Goal: Task Accomplishment & Management: Complete application form

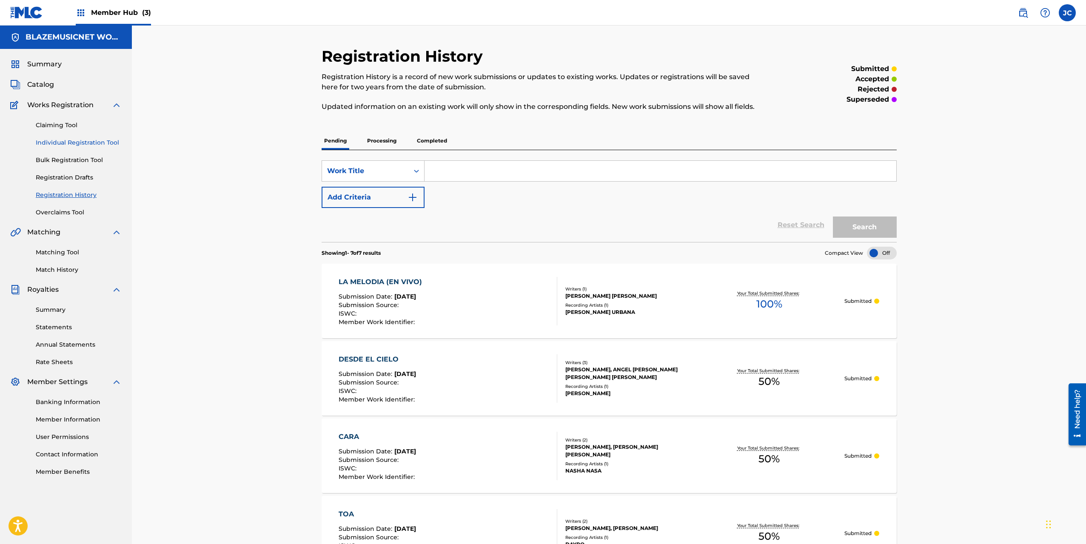
click at [60, 143] on link "Individual Registration Tool" at bounding box center [79, 142] width 86 height 9
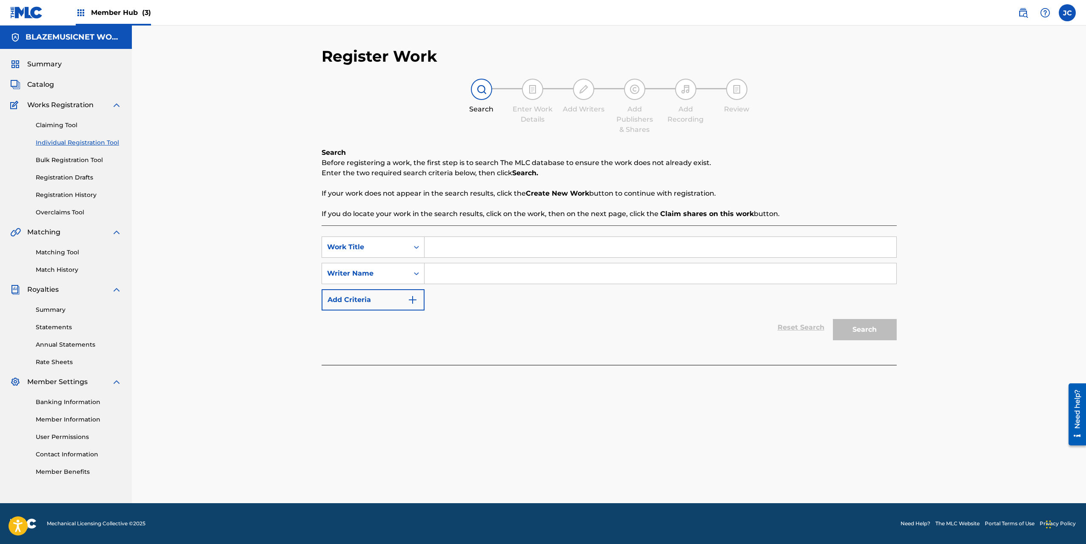
click at [461, 248] on input "Search Form" at bounding box center [660, 247] width 472 height 20
type input "[PERSON_NAME]"
click at [456, 280] on input "Search Form" at bounding box center [660, 273] width 472 height 20
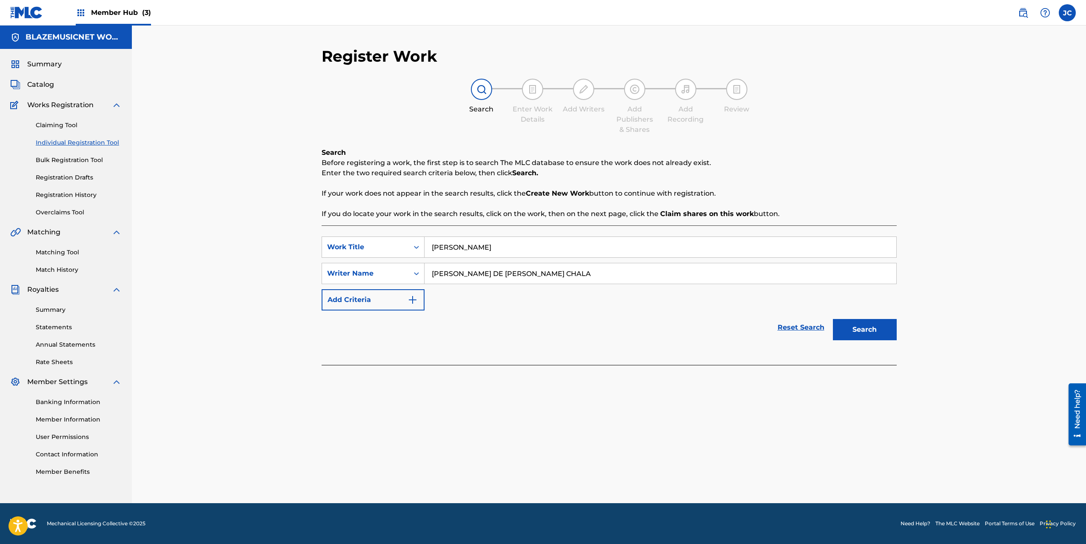
type input "[PERSON_NAME] DE [PERSON_NAME] CHALA"
click at [833, 319] on button "Search" at bounding box center [865, 329] width 64 height 21
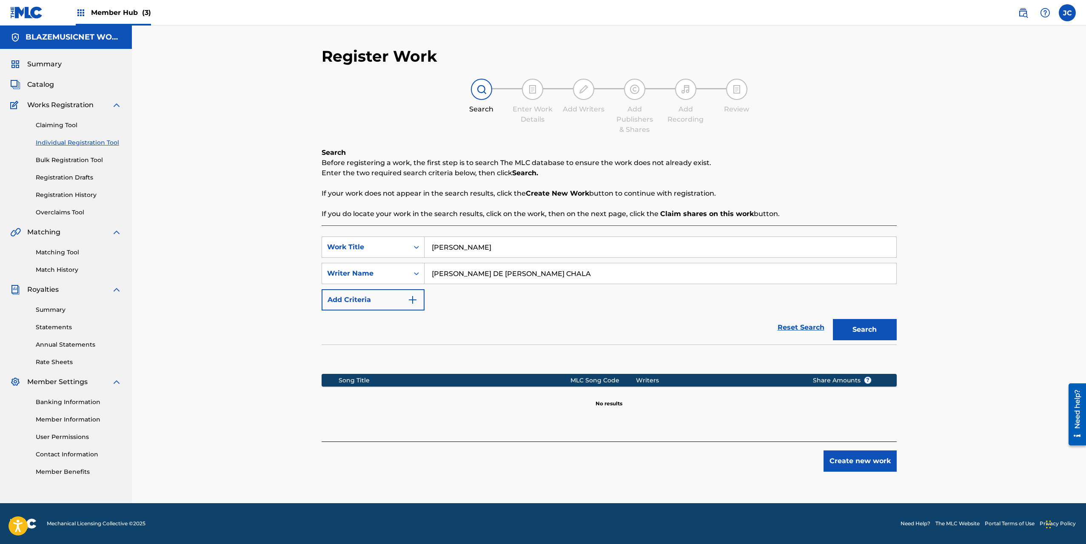
click at [456, 280] on input "[PERSON_NAME] DE [PERSON_NAME] CHALA" at bounding box center [660, 273] width 472 height 20
click at [866, 455] on button "Create new work" at bounding box center [859, 460] width 73 height 21
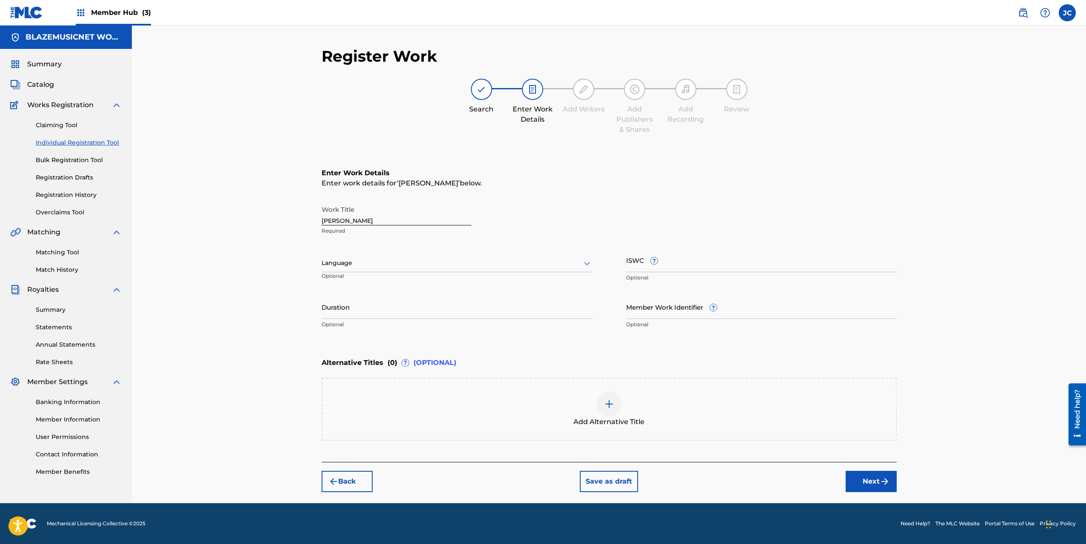
click at [505, 263] on div at bounding box center [457, 263] width 270 height 11
click at [387, 301] on div "Spanish" at bounding box center [457, 300] width 270 height 19
click at [376, 307] on input "Duration" at bounding box center [457, 307] width 270 height 24
type input "02:15"
click at [272, 355] on div "Register Work Search Enter Work Details Add Writers Add Publishers & Shares Add…" at bounding box center [609, 265] width 954 height 478
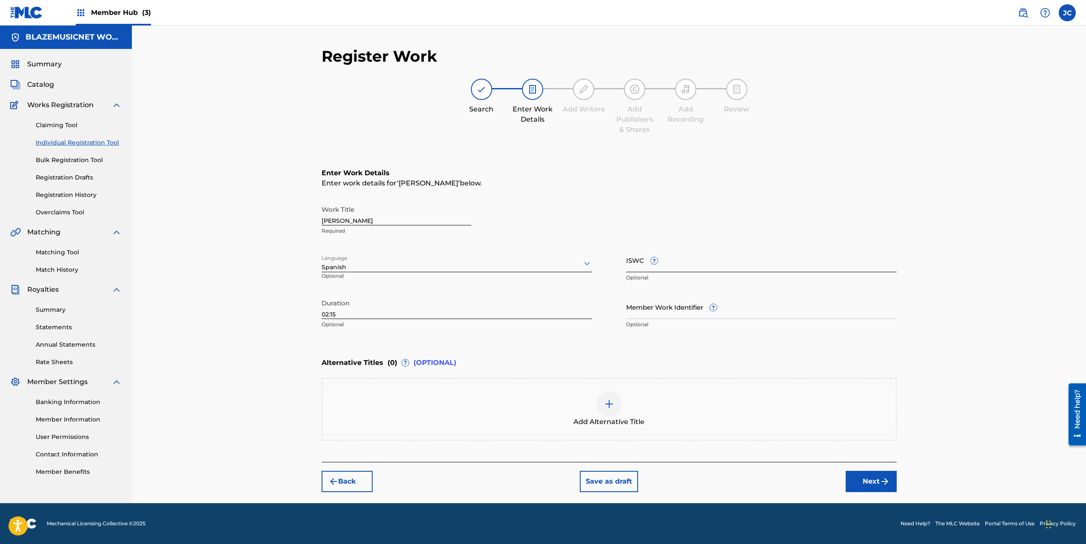
click at [670, 265] on input "ISWC ?" at bounding box center [761, 260] width 270 height 24
paste input "T3166064791"
type input "T3166064791"
click at [870, 485] on button "Next" at bounding box center [870, 481] width 51 height 21
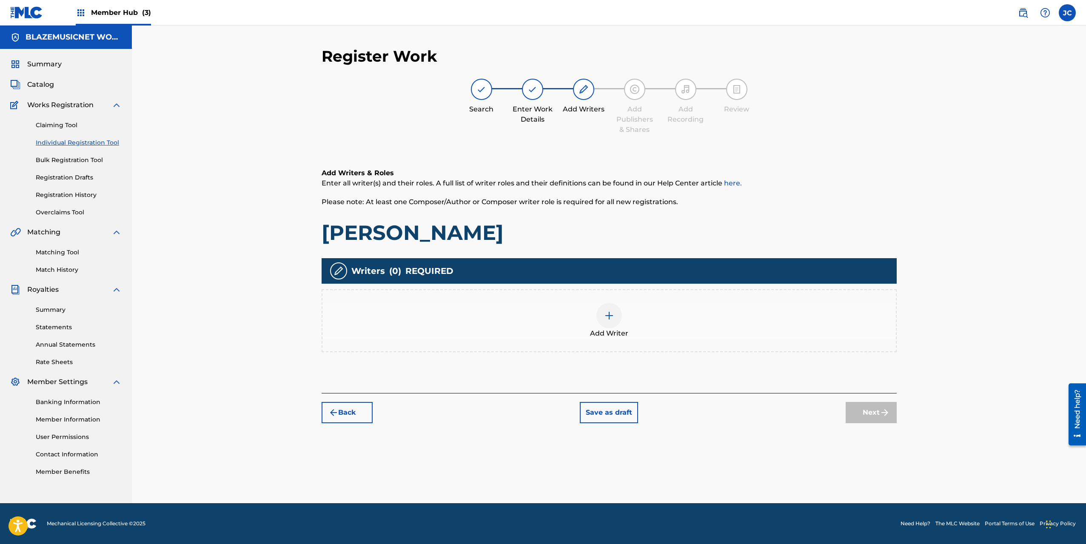
click at [635, 304] on div "Add Writer" at bounding box center [608, 321] width 573 height 36
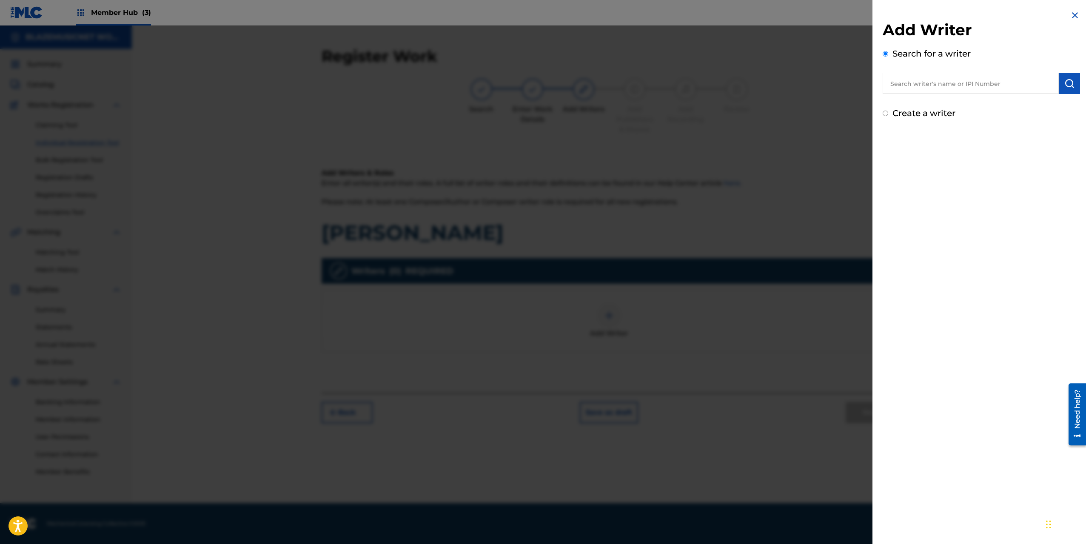
click at [936, 80] on input "text" at bounding box center [970, 83] width 176 height 21
type input "01178093729"
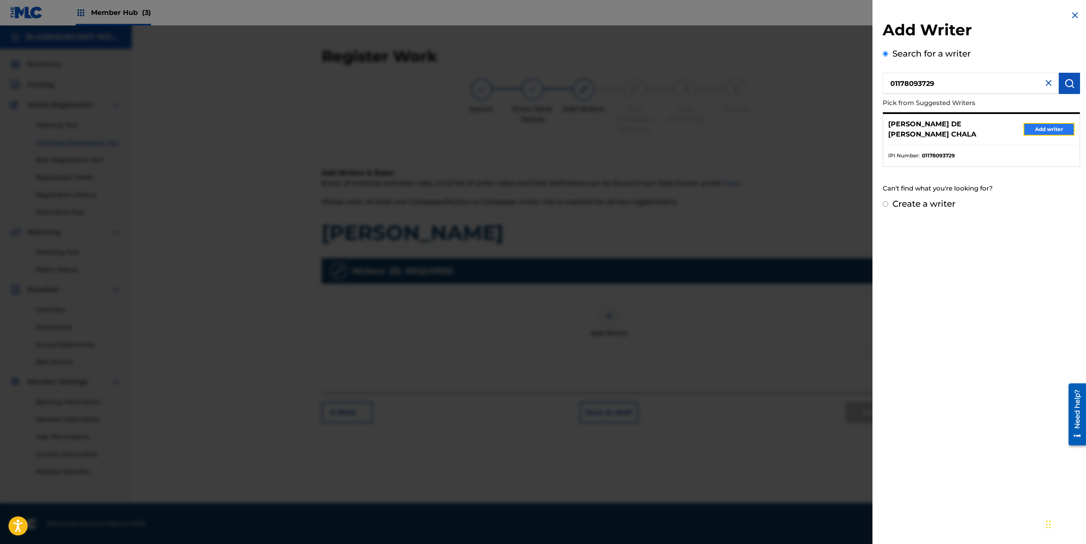
click at [1035, 125] on button "Add writer" at bounding box center [1048, 129] width 51 height 13
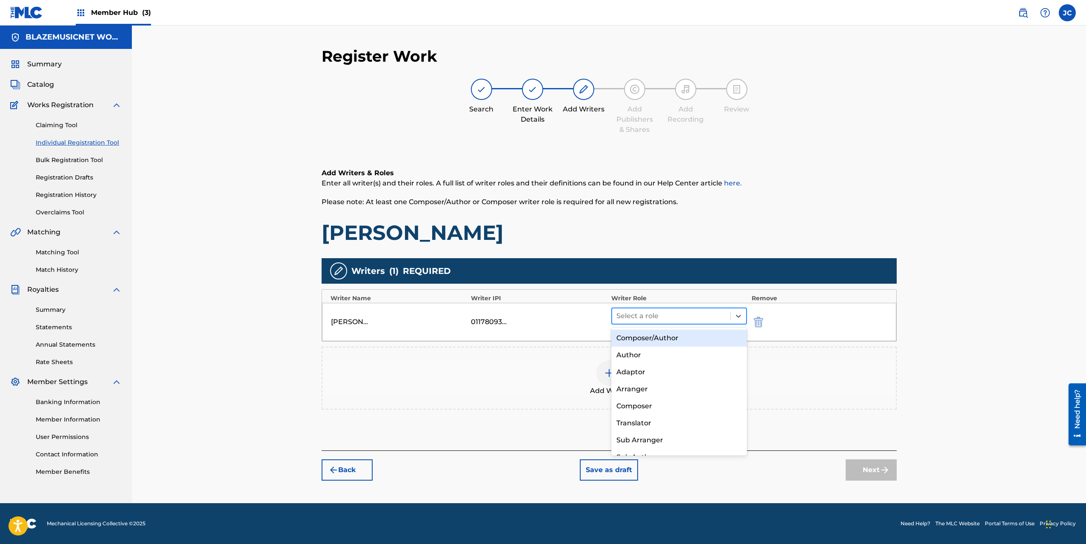
click at [644, 322] on div at bounding box center [671, 316] width 110 height 12
click at [635, 338] on div "Composer/Author" at bounding box center [679, 338] width 136 height 17
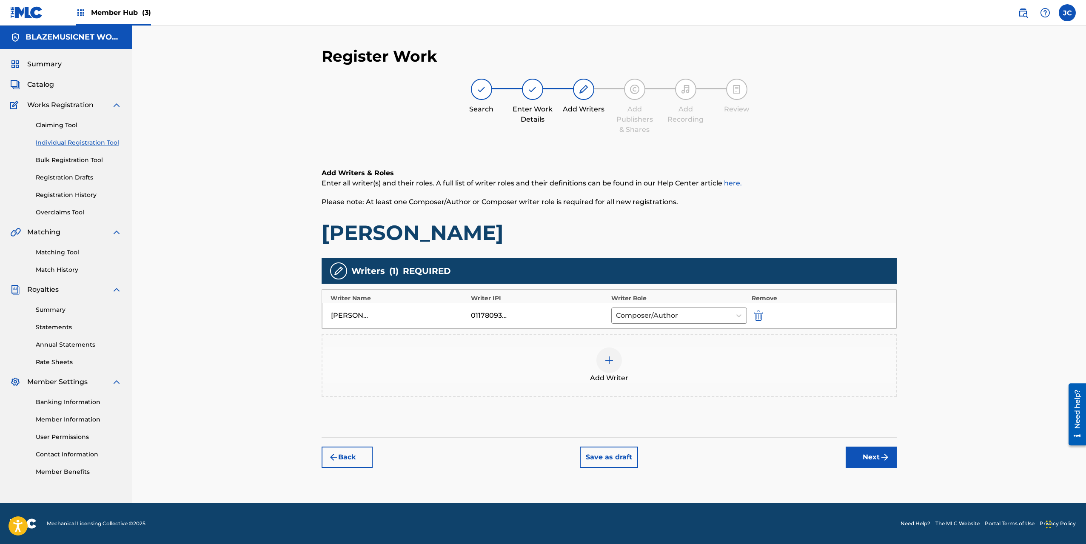
click at [601, 356] on div at bounding box center [609, 360] width 26 height 26
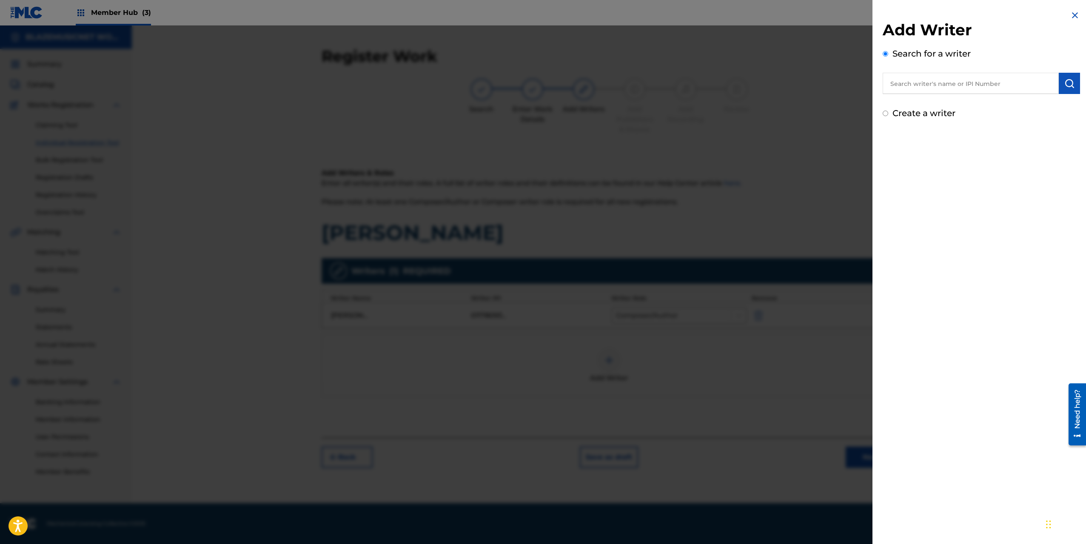
click at [905, 83] on input "text" at bounding box center [970, 83] width 176 height 21
type input "01077931140"
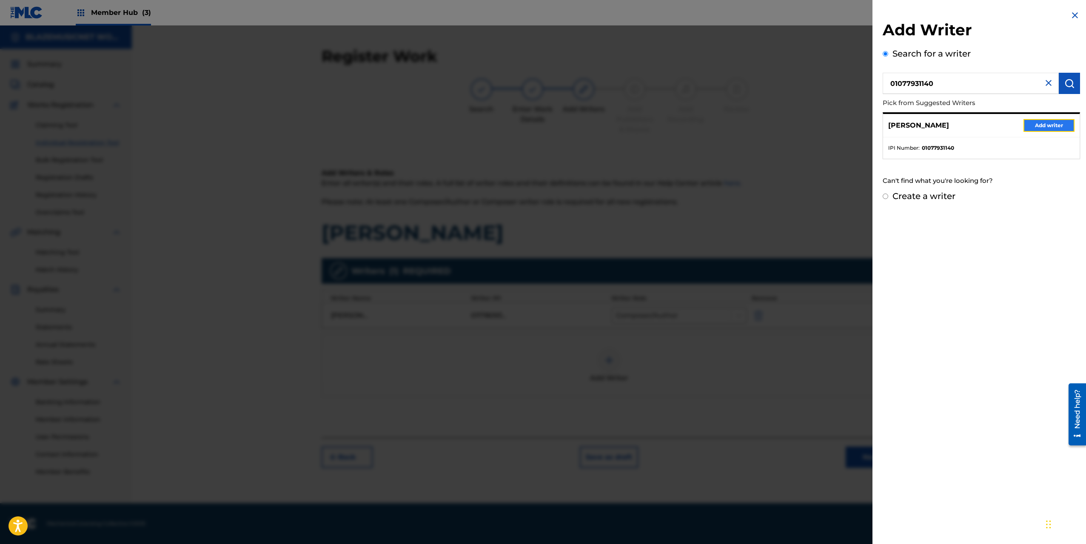
click at [1036, 130] on button "Add writer" at bounding box center [1048, 125] width 51 height 13
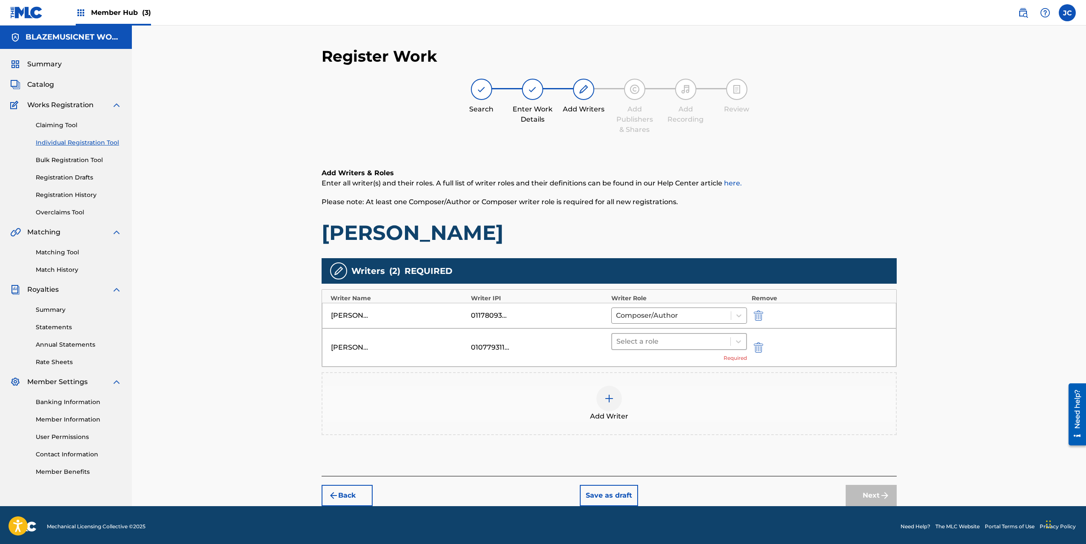
click at [657, 336] on div at bounding box center [671, 342] width 110 height 12
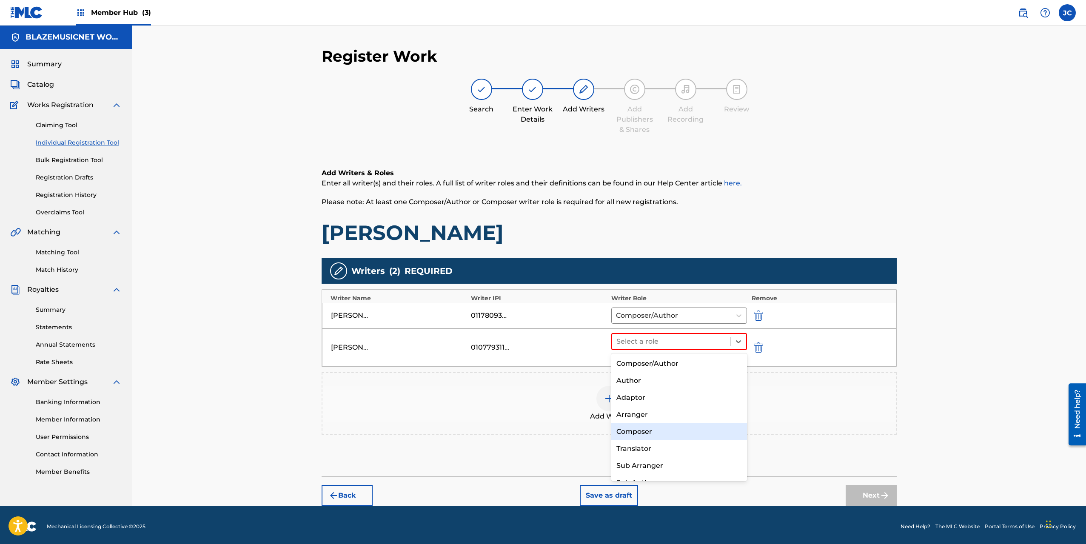
click at [642, 431] on div "Composer" at bounding box center [679, 431] width 136 height 17
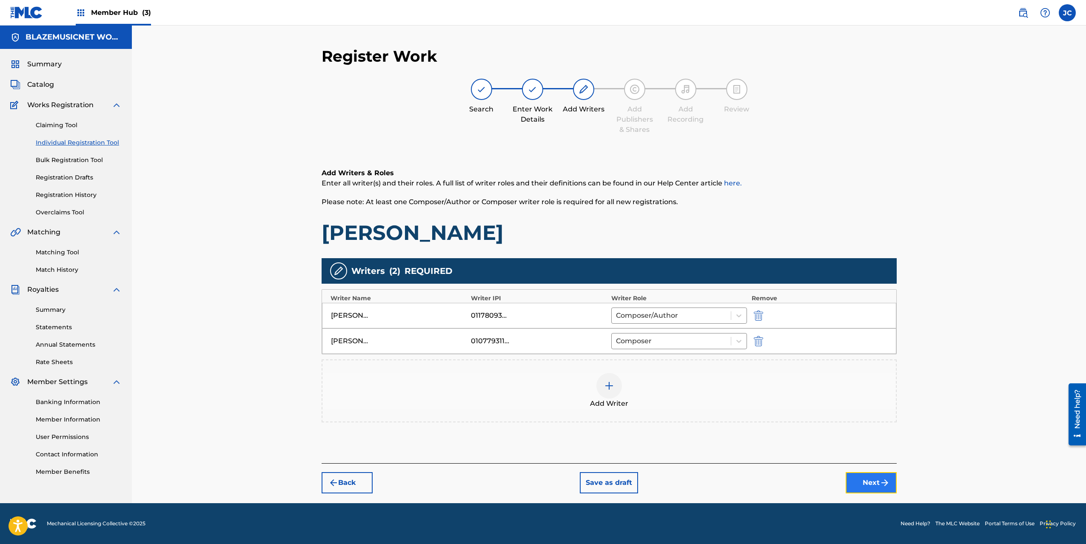
click at [865, 477] on button "Next" at bounding box center [870, 482] width 51 height 21
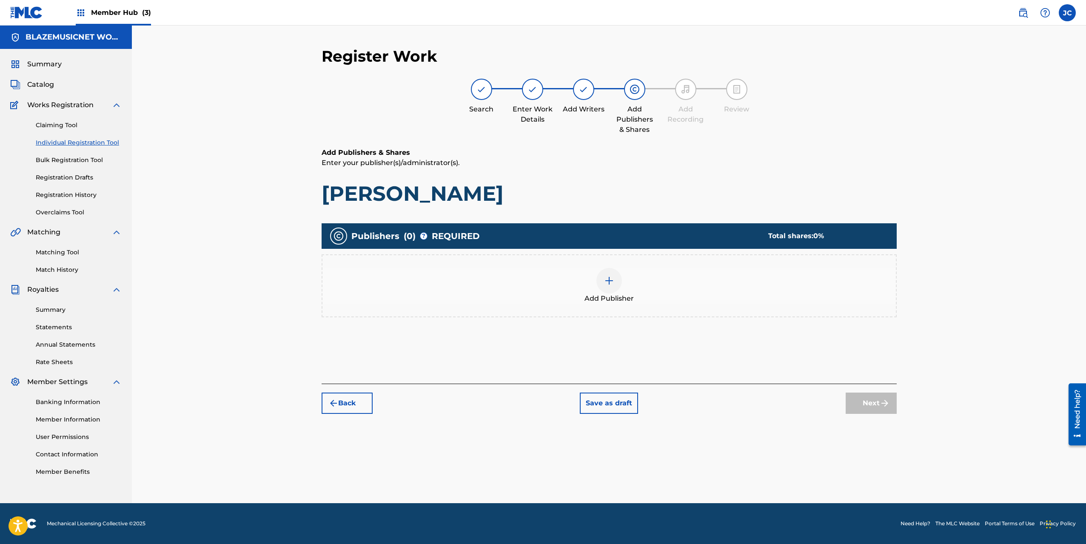
click at [584, 285] on div "Add Publisher" at bounding box center [608, 286] width 573 height 36
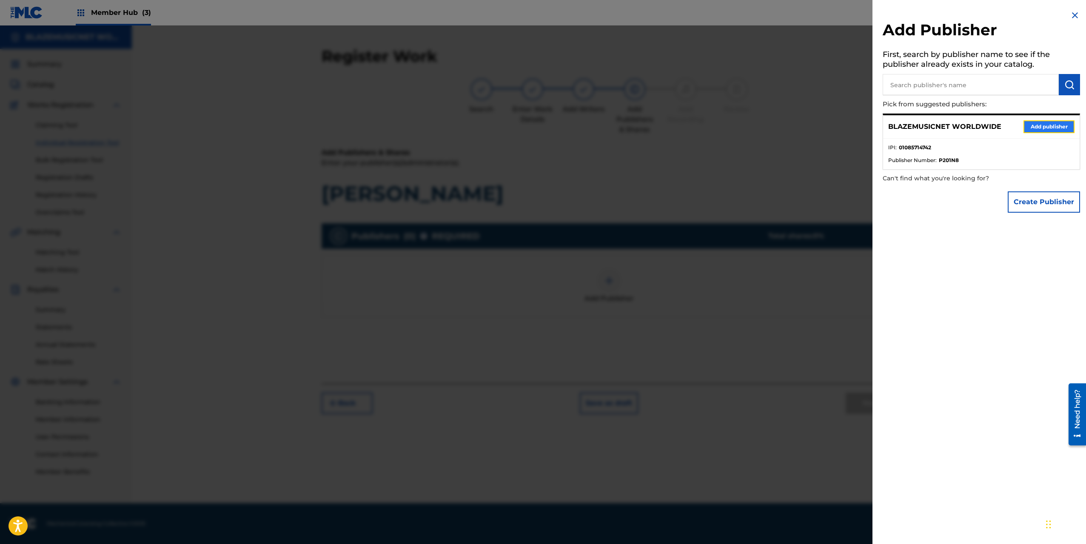
click at [1036, 124] on button "Add publisher" at bounding box center [1048, 126] width 51 height 13
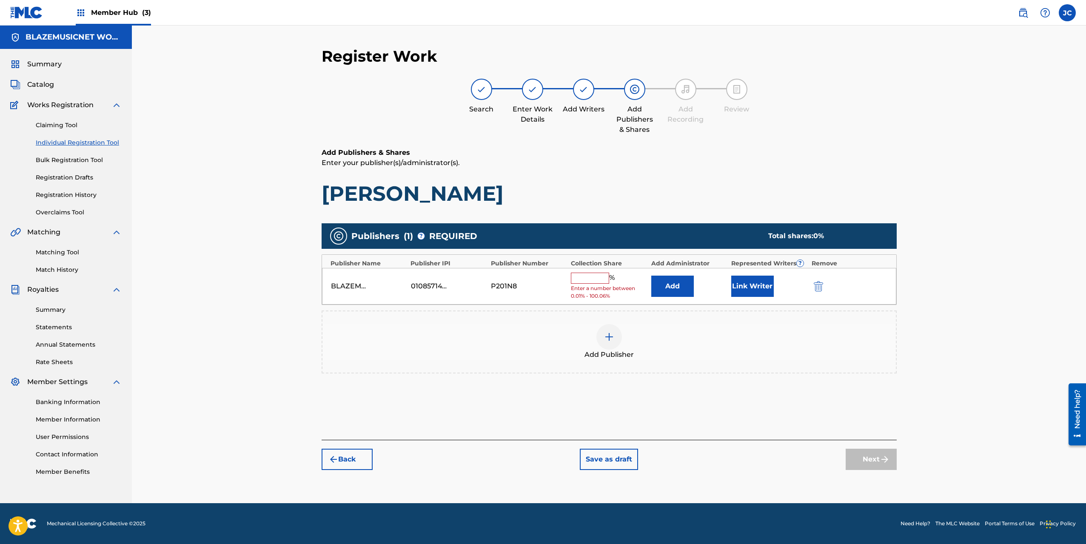
click at [593, 277] on input "text" at bounding box center [590, 278] width 38 height 11
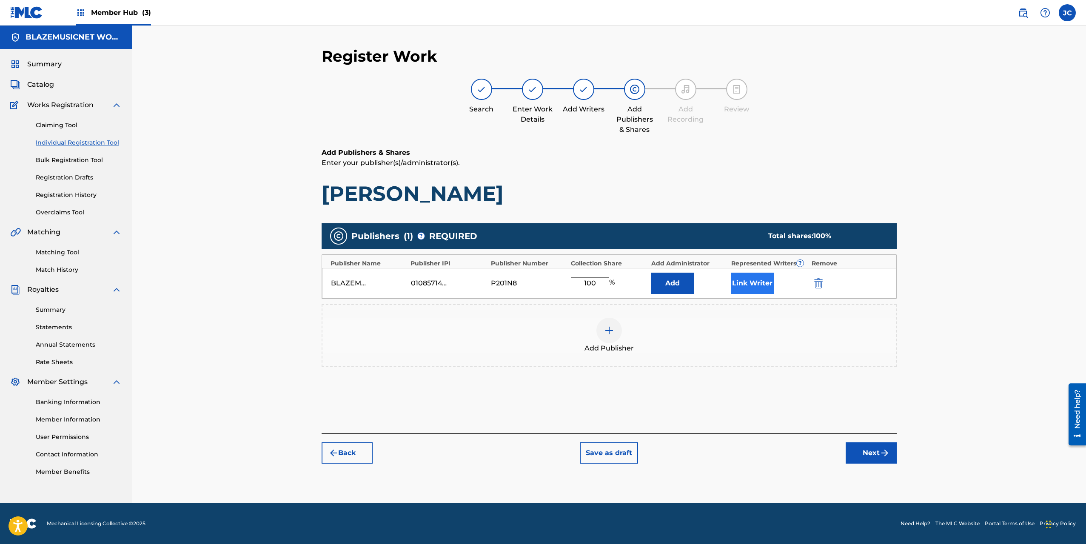
type input "100"
click at [755, 282] on button "Link Writer" at bounding box center [752, 283] width 43 height 21
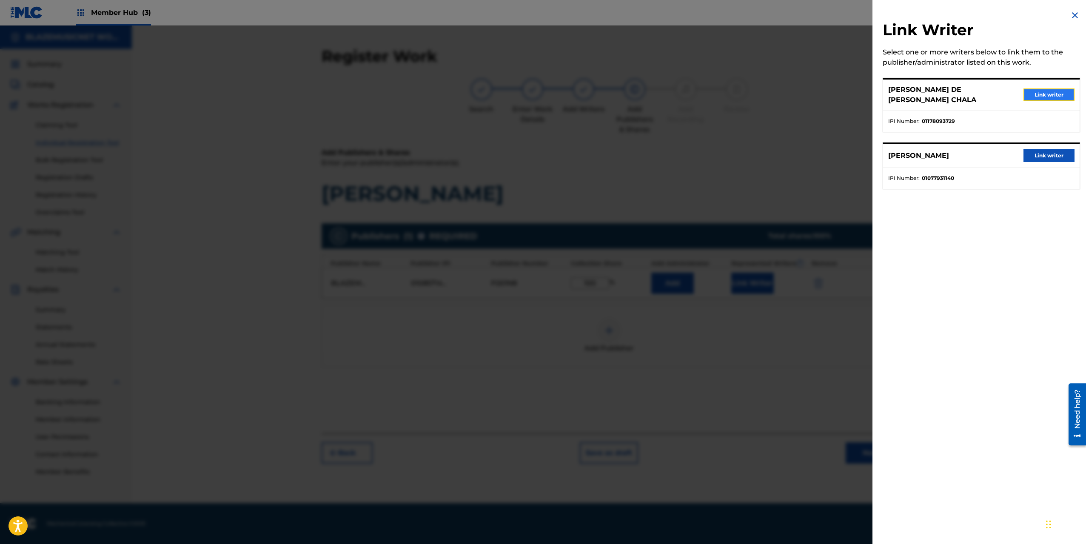
click at [1050, 91] on button "Link writer" at bounding box center [1048, 94] width 51 height 13
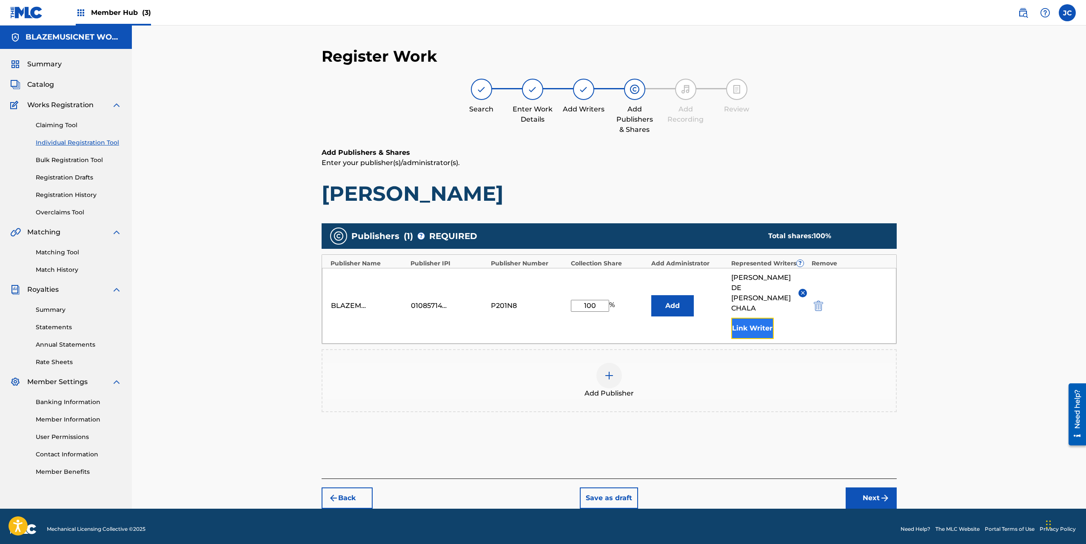
click at [763, 318] on button "Link Writer" at bounding box center [752, 328] width 43 height 21
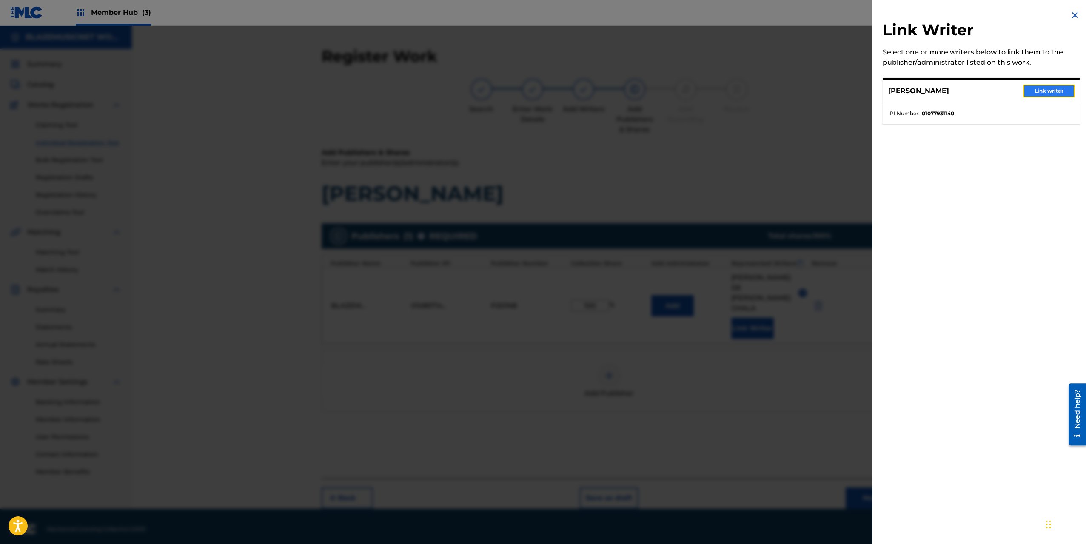
click at [1045, 90] on button "Link writer" at bounding box center [1048, 91] width 51 height 13
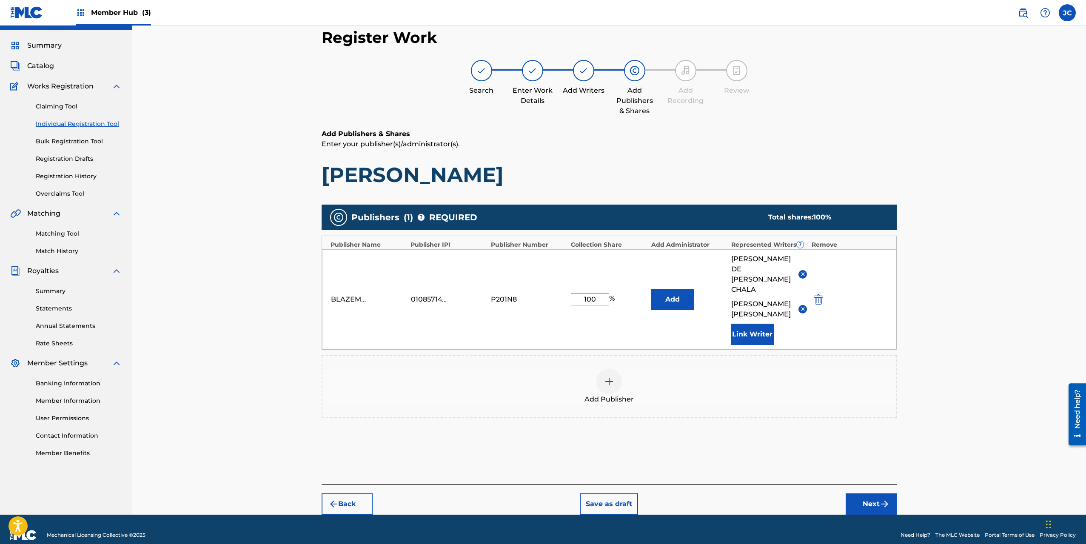
scroll to position [20, 0]
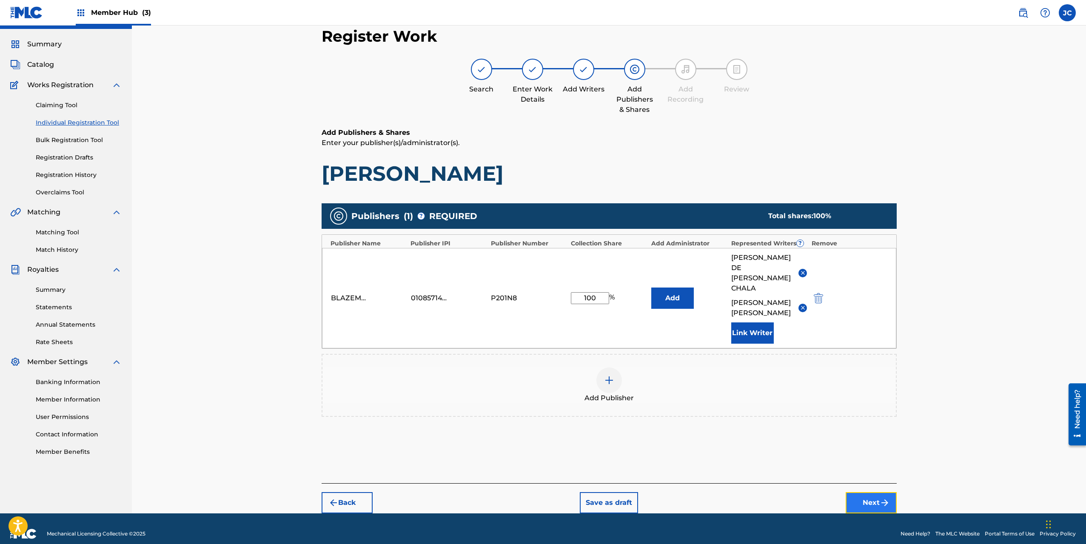
click at [866, 492] on button "Next" at bounding box center [870, 502] width 51 height 21
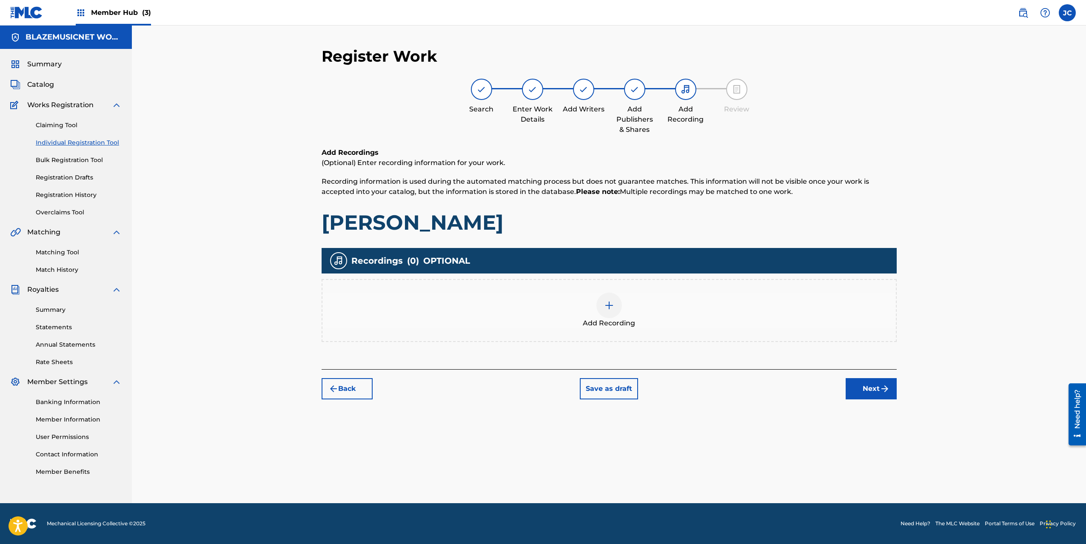
click at [615, 305] on div at bounding box center [609, 306] width 26 height 26
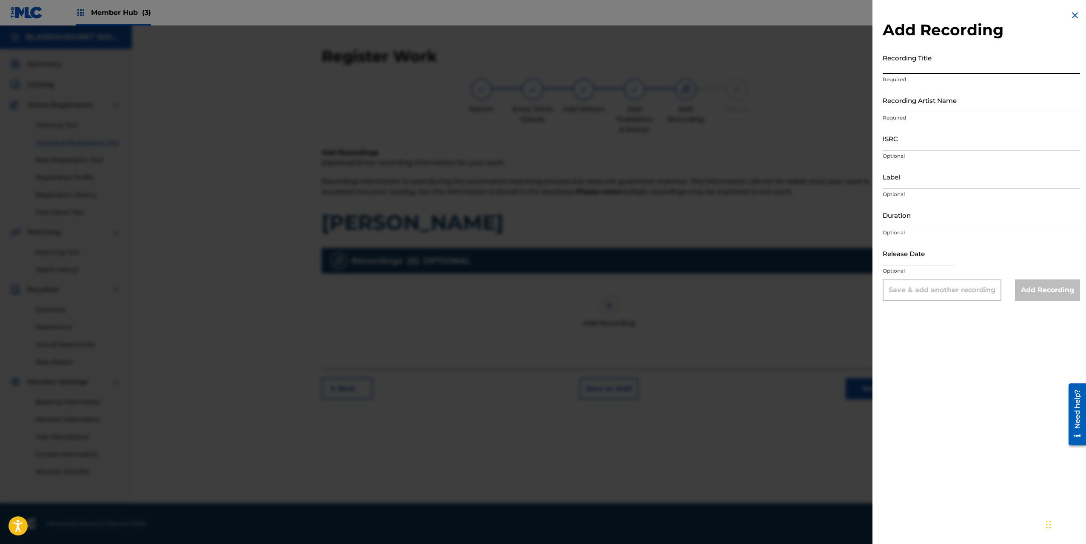
click at [908, 67] on input "Recording Title" at bounding box center [980, 62] width 197 height 24
type input "[PERSON_NAME]"
click at [899, 103] on input "Recording Artist Name" at bounding box center [980, 100] width 197 height 24
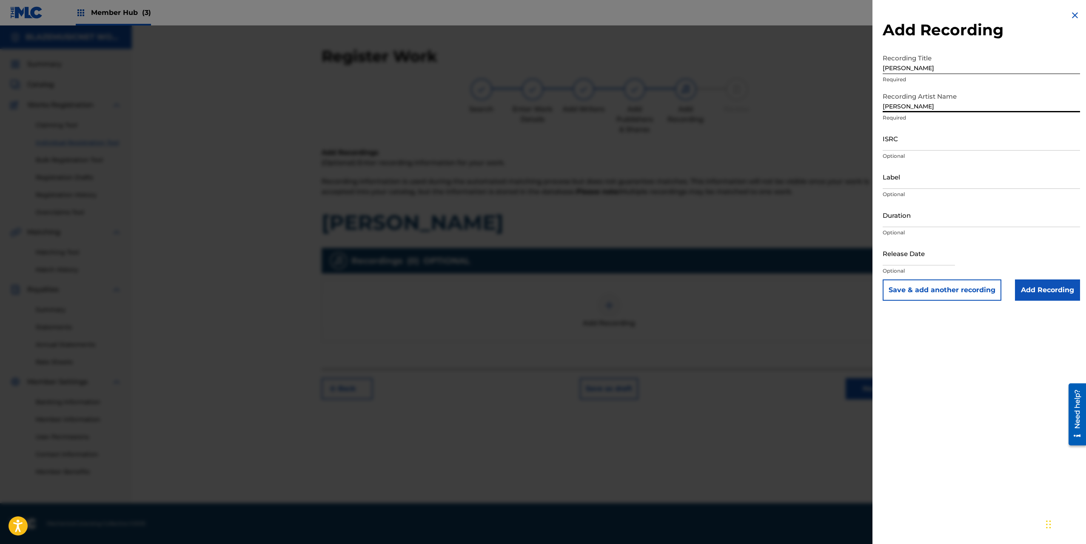
type input "[PERSON_NAME]"
click at [901, 142] on input "ISRC" at bounding box center [980, 138] width 197 height 24
paste input "QZS7J2514739"
type input "QZS7J2514739"
click at [903, 179] on input "Label" at bounding box center [980, 177] width 197 height 24
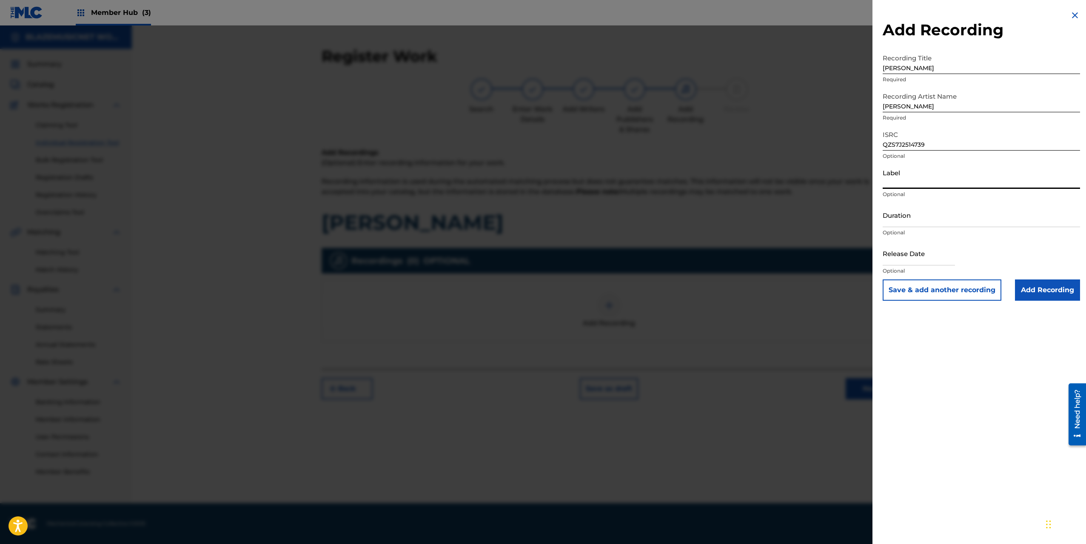
type input "[DOMAIN_NAME]"
click at [905, 218] on input "Duration" at bounding box center [980, 215] width 197 height 24
type input "02:15"
click at [907, 260] on input "text" at bounding box center [918, 253] width 72 height 24
select select "8"
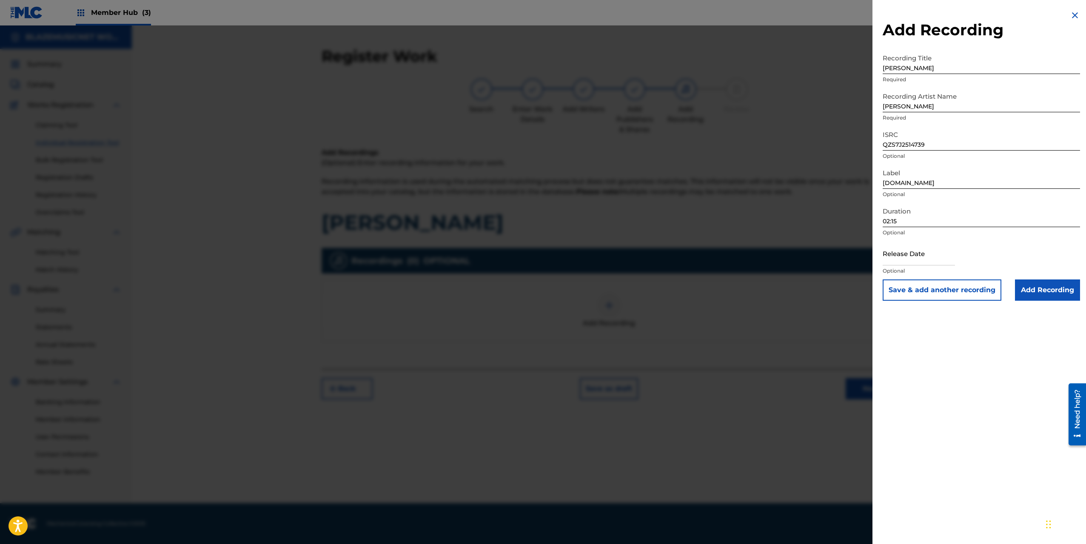
select select "2025"
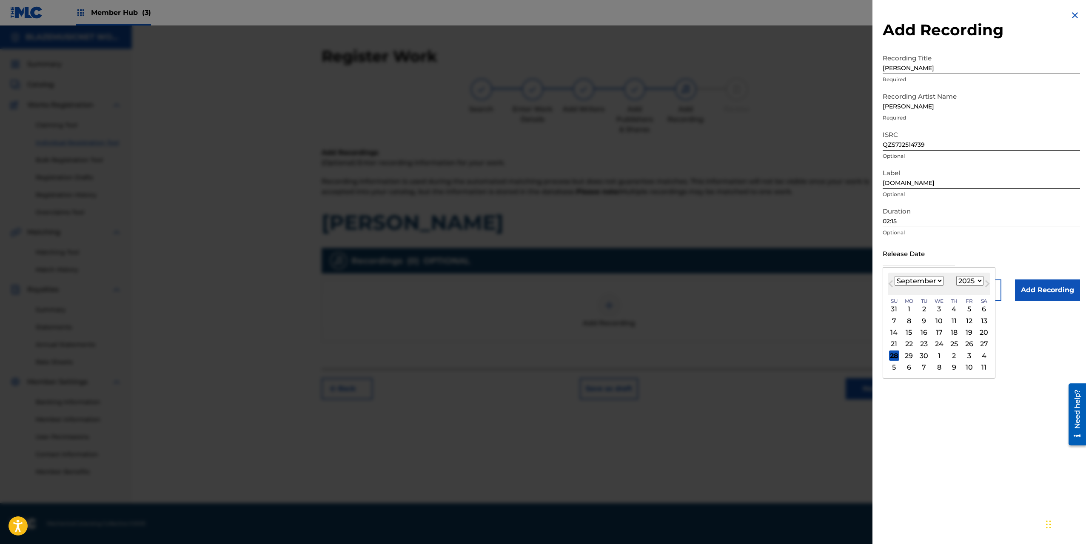
click at [894, 277] on select "January February March April May June July August September October November De…" at bounding box center [918, 281] width 49 height 10
click at [888, 285] on button "Previous Month" at bounding box center [891, 286] width 14 height 14
select select "7"
click at [954, 330] on div "14" at bounding box center [954, 332] width 10 height 10
type input "[DATE]"
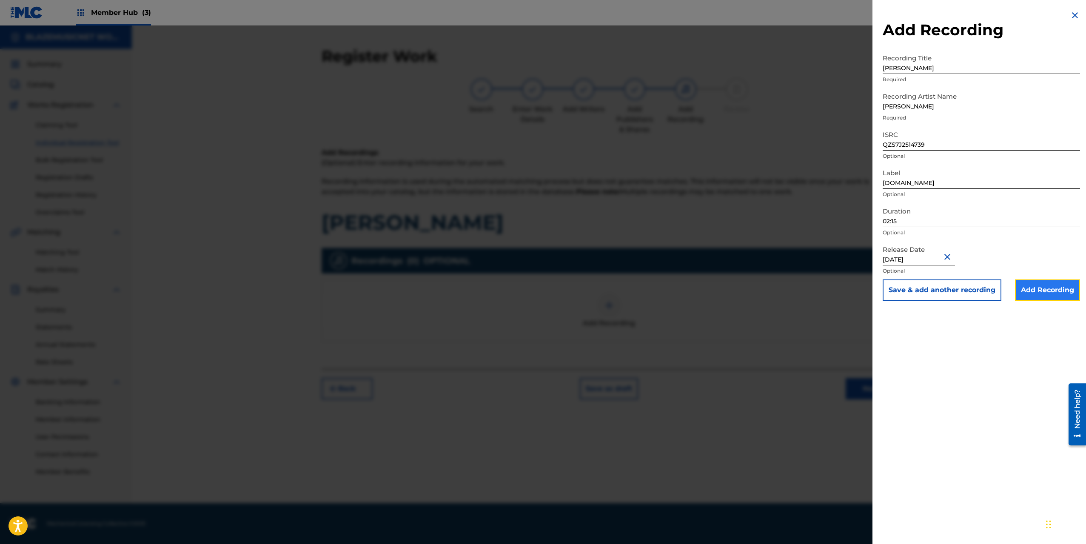
click at [1033, 287] on input "Add Recording" at bounding box center [1047, 289] width 65 height 21
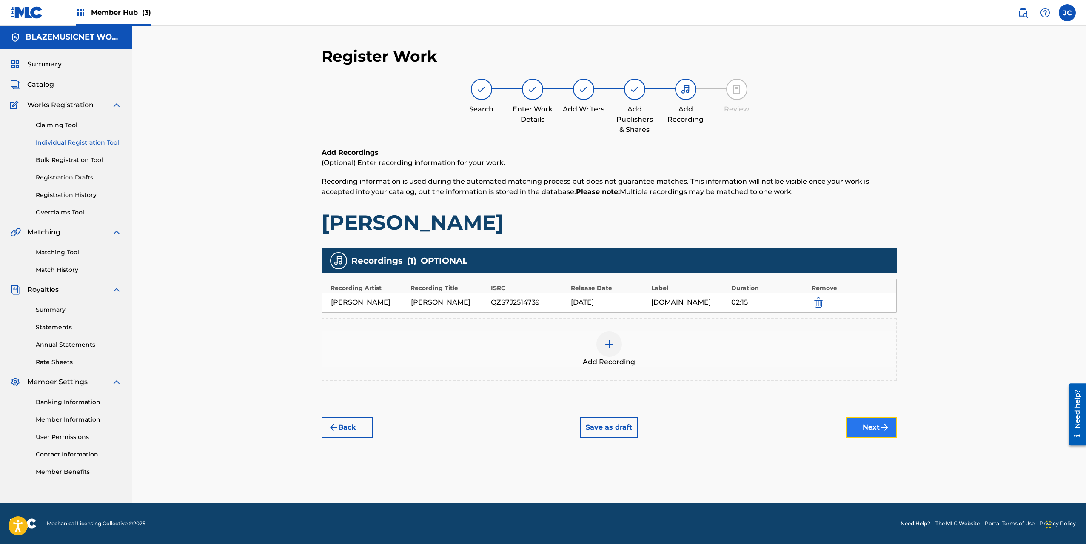
click at [878, 428] on button "Next" at bounding box center [870, 427] width 51 height 21
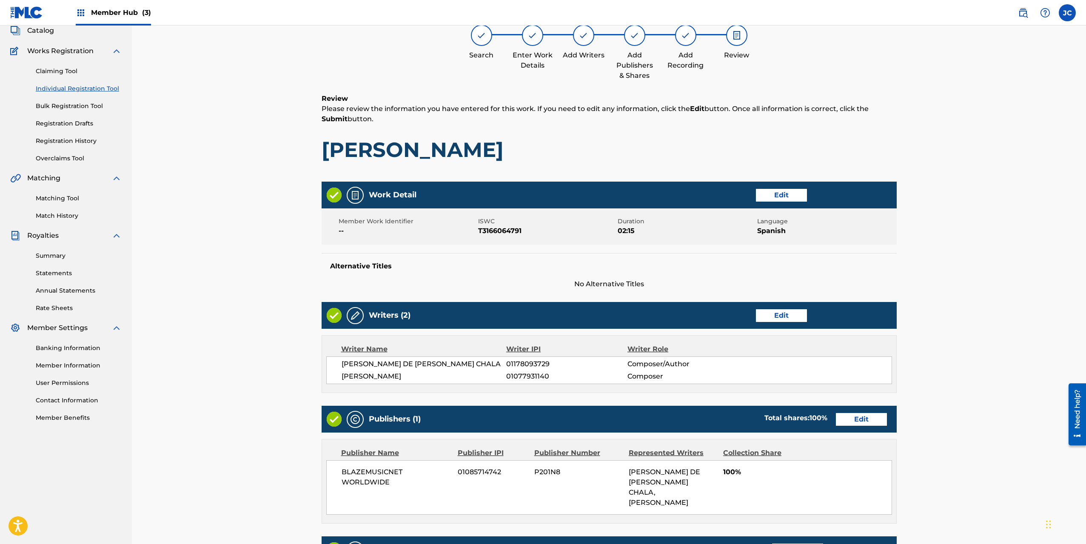
scroll to position [202, 0]
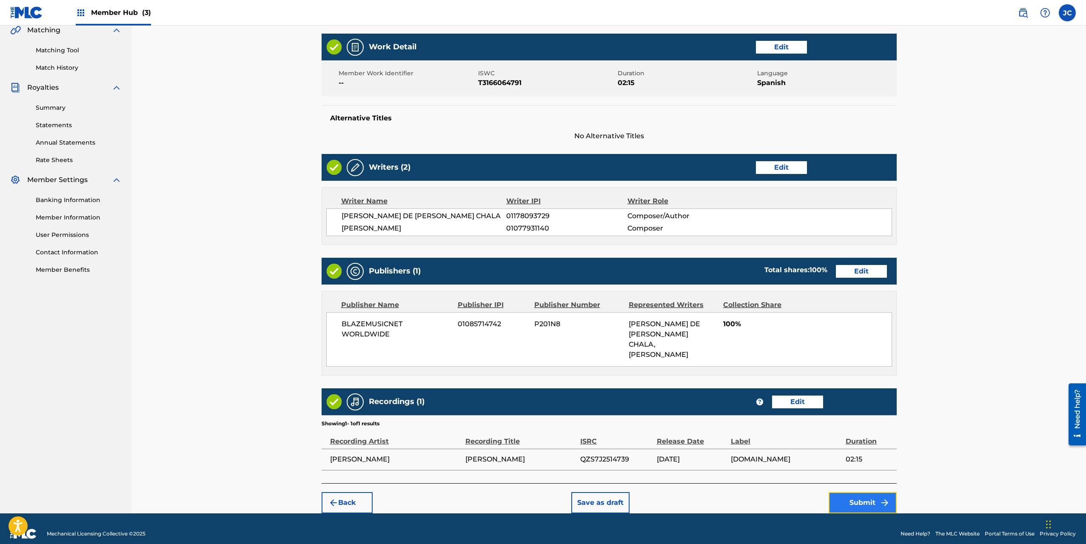
click at [854, 492] on button "Submit" at bounding box center [862, 502] width 68 height 21
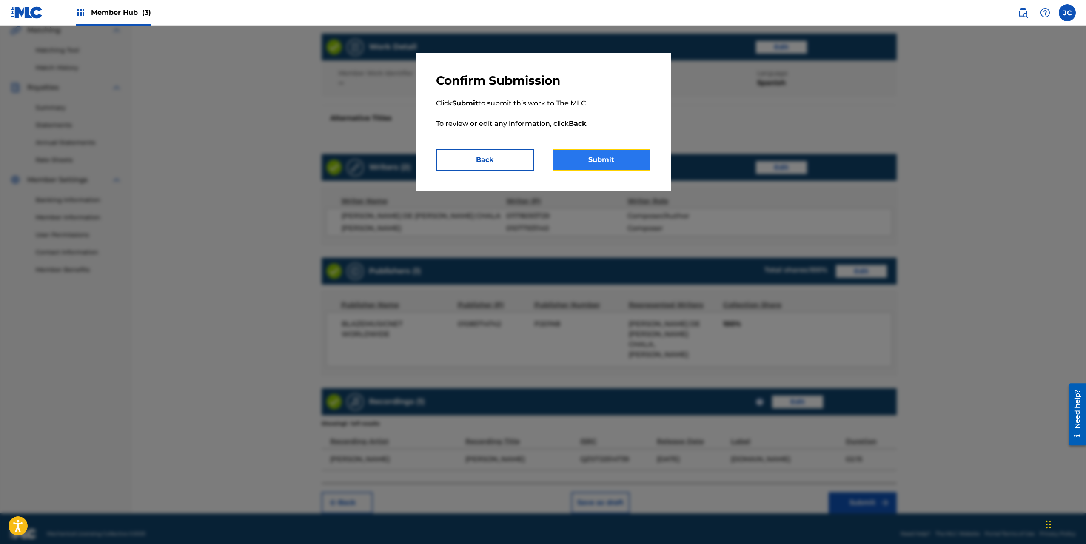
click at [621, 157] on button "Submit" at bounding box center [601, 159] width 98 height 21
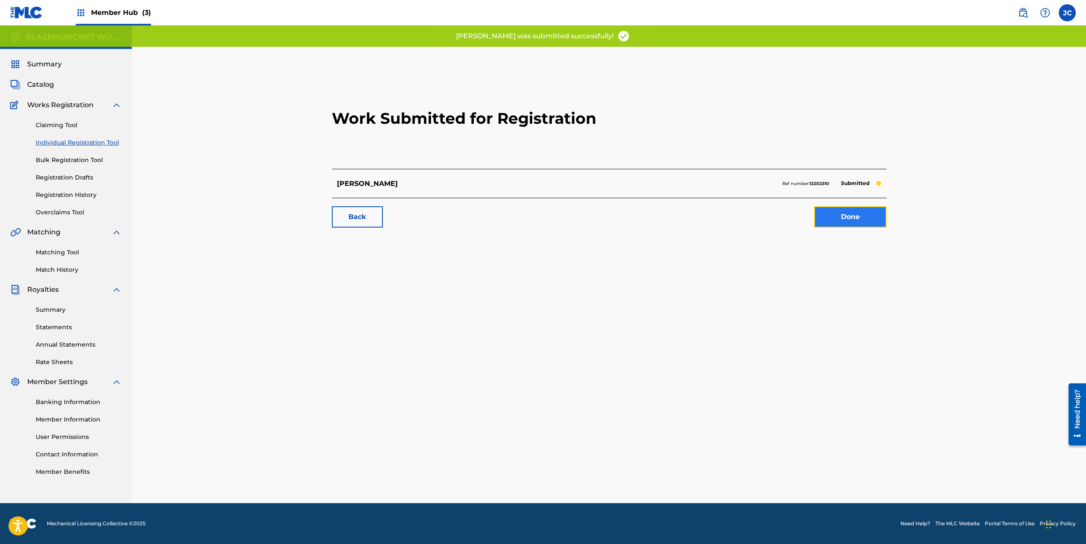
click at [830, 217] on link "Done" at bounding box center [850, 216] width 72 height 21
